Goal: Use online tool/utility

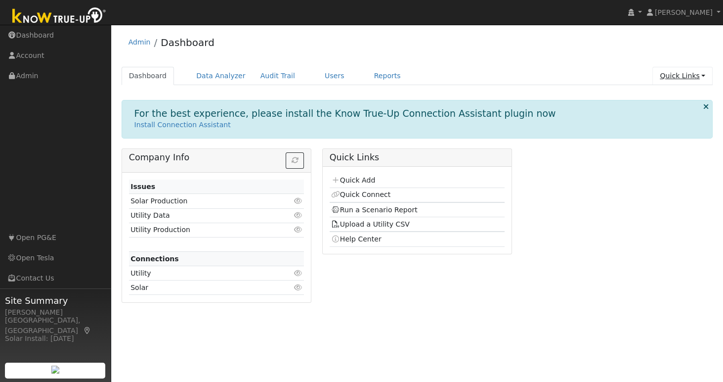
click at [682, 74] on link "Quick Links" at bounding box center [682, 76] width 60 height 18
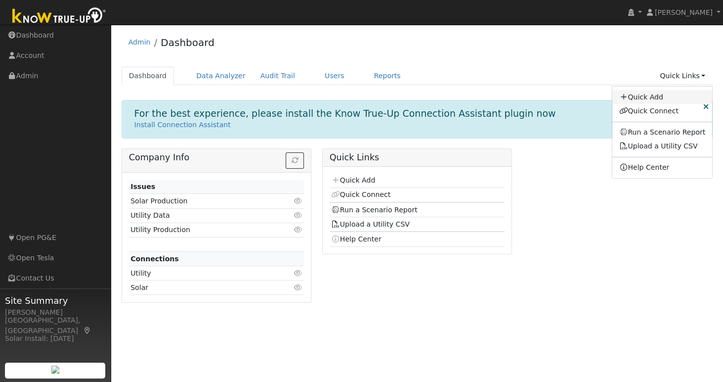
click at [677, 97] on link "Quick Add" at bounding box center [662, 97] width 100 height 14
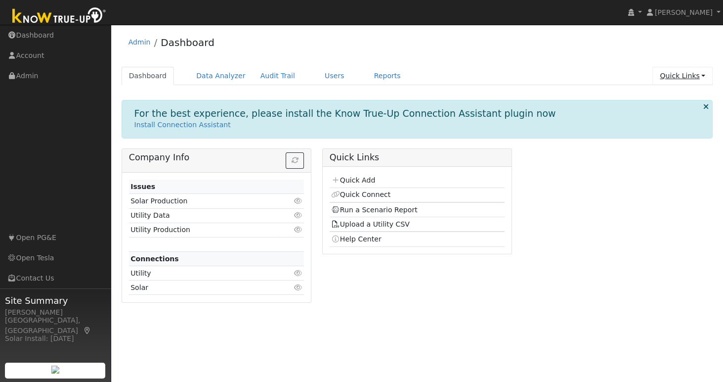
click at [690, 80] on link "Quick Links" at bounding box center [682, 76] width 60 height 18
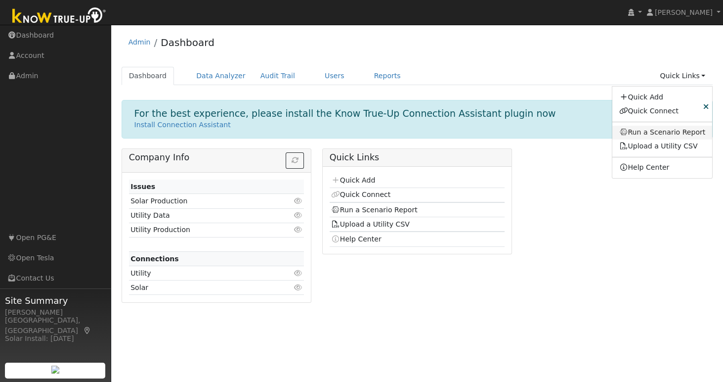
click at [673, 129] on link "Run a Scenario Report" at bounding box center [662, 133] width 100 height 14
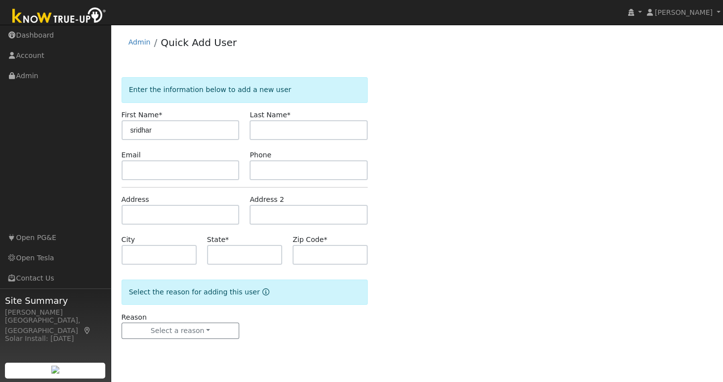
type input "sridhar"
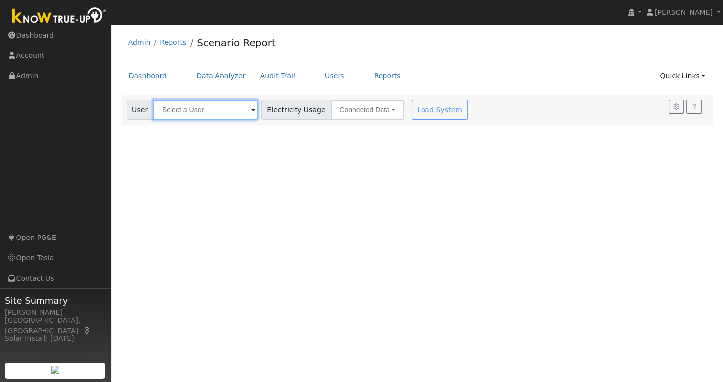
click at [224, 106] on input "text" at bounding box center [205, 110] width 105 height 20
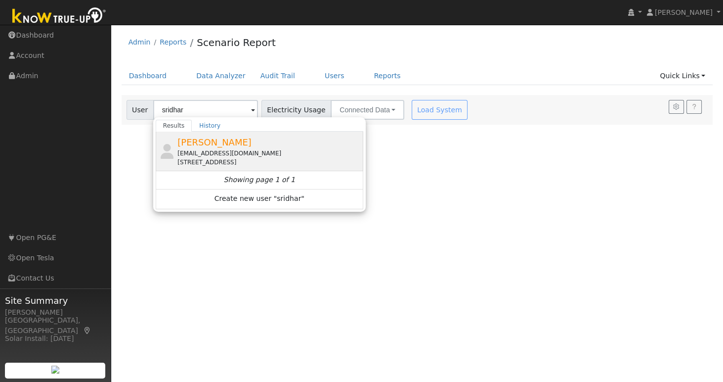
click at [227, 146] on span "Sridhar Mahendrakar" at bounding box center [214, 142] width 74 height 10
type input "Sridhar Mahendrakar"
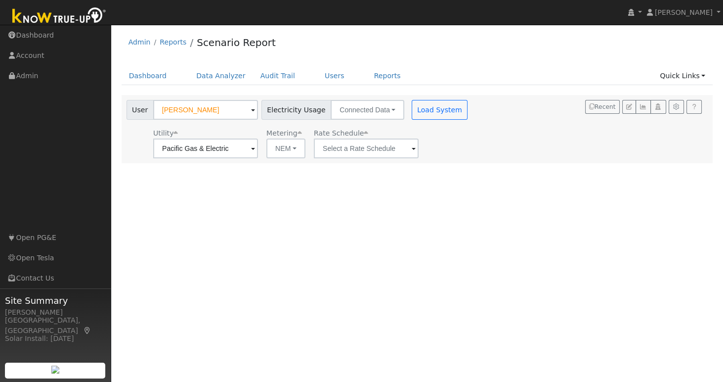
click at [255, 151] on span at bounding box center [253, 148] width 4 height 11
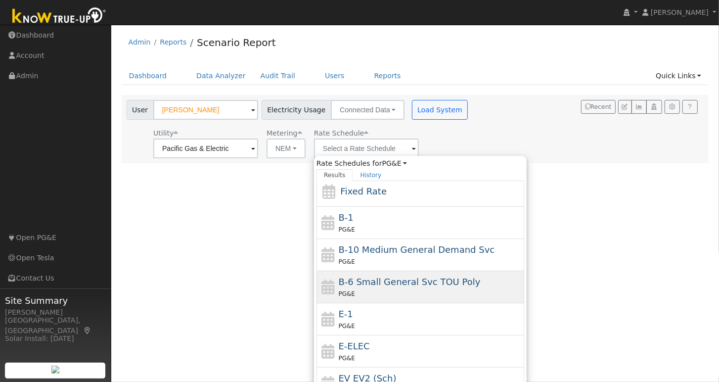
scroll to position [107, 0]
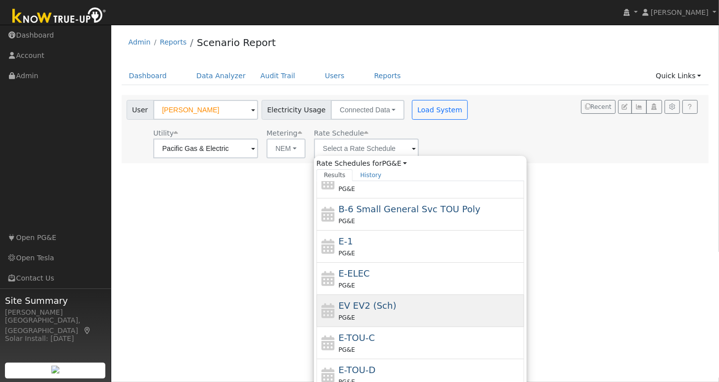
click at [374, 312] on div "PG&E" at bounding box center [430, 317] width 183 height 10
type input "EV EV2 (Sch)"
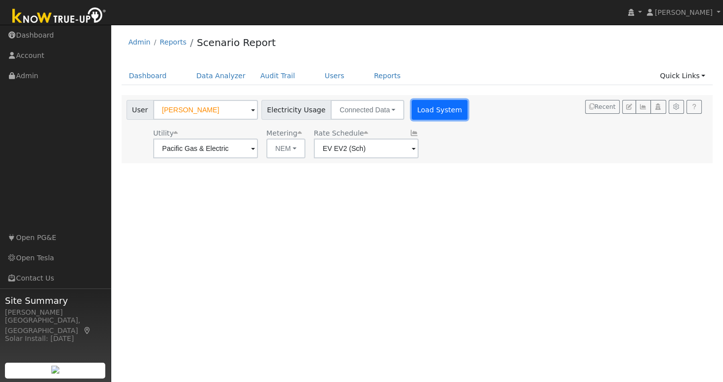
click at [439, 113] on button "Load System" at bounding box center [440, 110] width 56 height 20
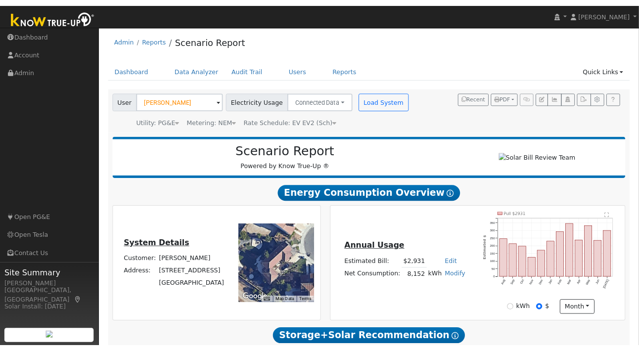
scroll to position [1, 0]
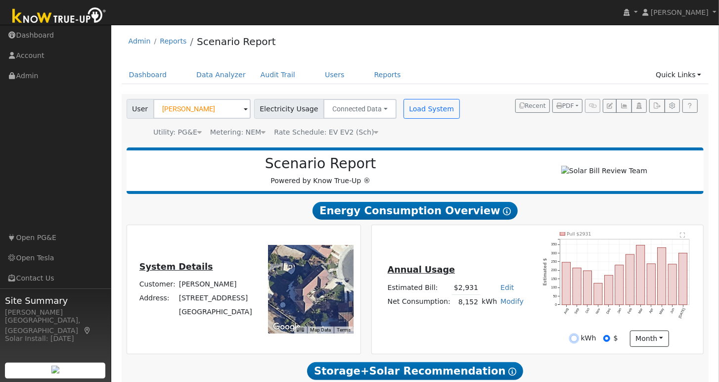
click at [575, 342] on input "kWh" at bounding box center [573, 338] width 7 height 7
radio input "true"
radio input "false"
